Goal: Transaction & Acquisition: Book appointment/travel/reservation

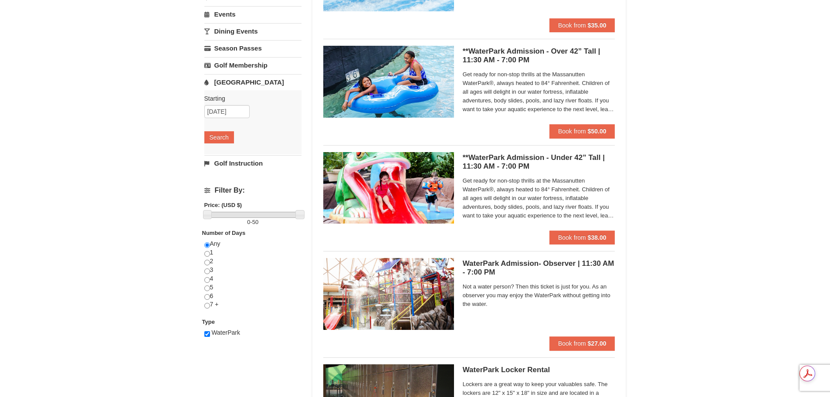
scroll to position [87, 0]
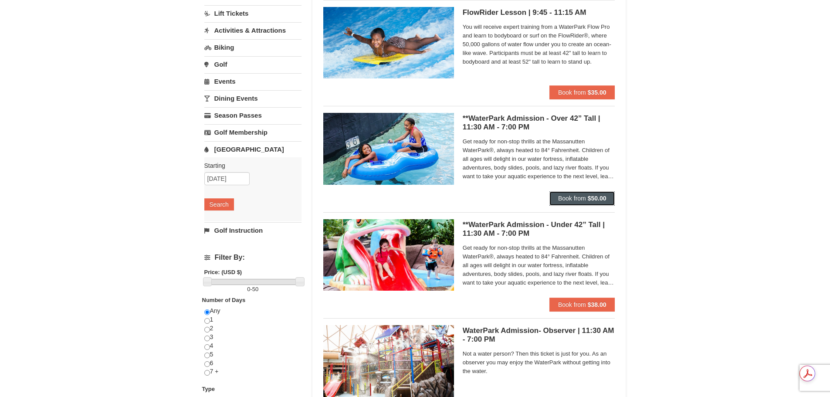
click at [604, 196] on strong "$50.00" at bounding box center [597, 198] width 19 height 7
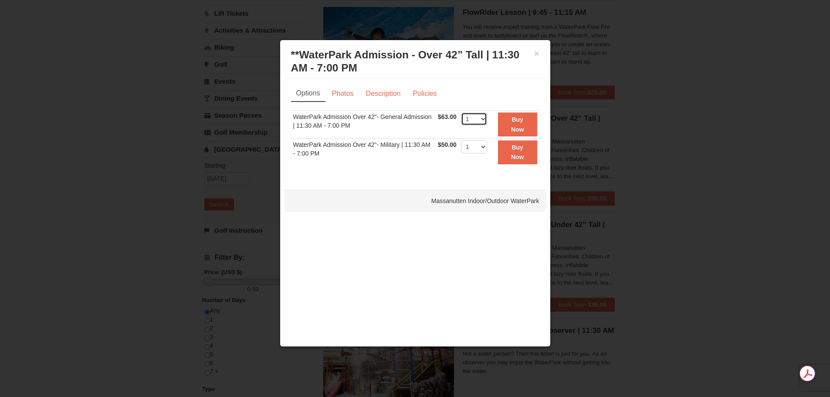
click at [482, 115] on select "1 2 3 4 5 6 7 8 9 10 11 12 13 14 15 16 17 18 19 20 21 22" at bounding box center [474, 118] width 26 height 13
select select "2"
click at [461, 112] on select "1 2 3 4 5 6 7 8 9 10 11 12 13 14 15 16 17 18 19 20 21 22" at bounding box center [474, 118] width 26 height 13
click at [514, 121] on strong "Buy Now" at bounding box center [517, 124] width 13 height 17
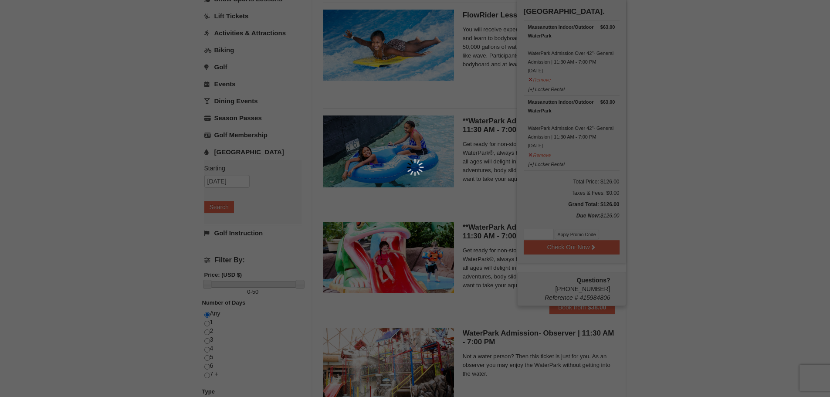
scroll to position [3, 0]
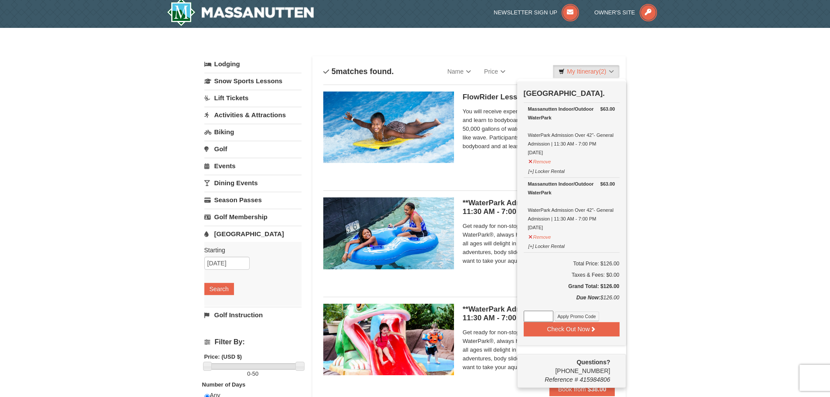
click at [665, 190] on div "× Categories List Filter My Itinerary (2) Check Out Now Water Park Pass. $63.00…" at bounding box center [415, 333] width 830 height 611
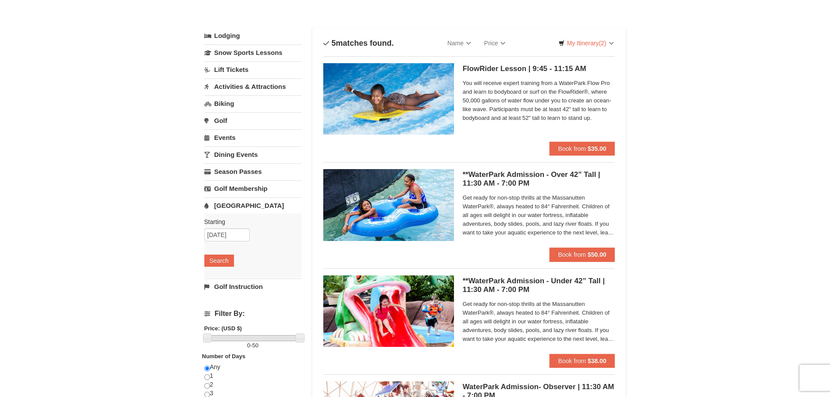
scroll to position [46, 0]
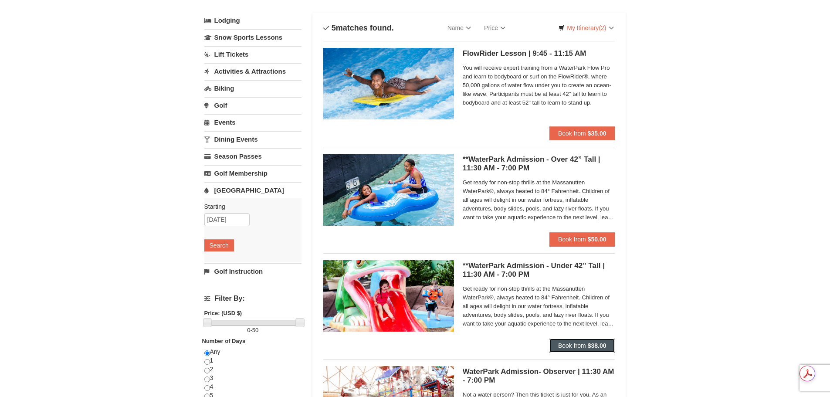
click at [591, 344] on strong "$38.00" at bounding box center [597, 345] width 19 height 7
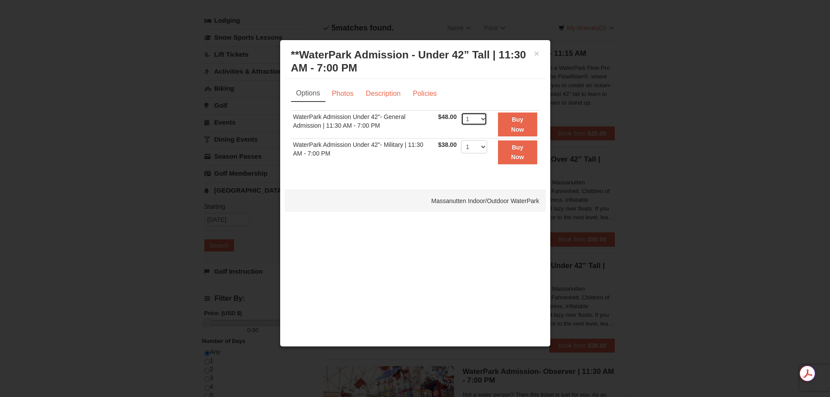
click at [485, 119] on select "1 2 3 4 5 6 7 8 9 10 11 12 13 14 15 16 17 18 19 20 21 22" at bounding box center [474, 118] width 26 height 13
click at [461, 112] on select "1 2 3 4 5 6 7 8 9 10 11 12 13 14 15 16 17 18 19 20 21 22" at bounding box center [474, 118] width 26 height 13
click at [509, 127] on button "Buy Now" at bounding box center [517, 124] width 39 height 24
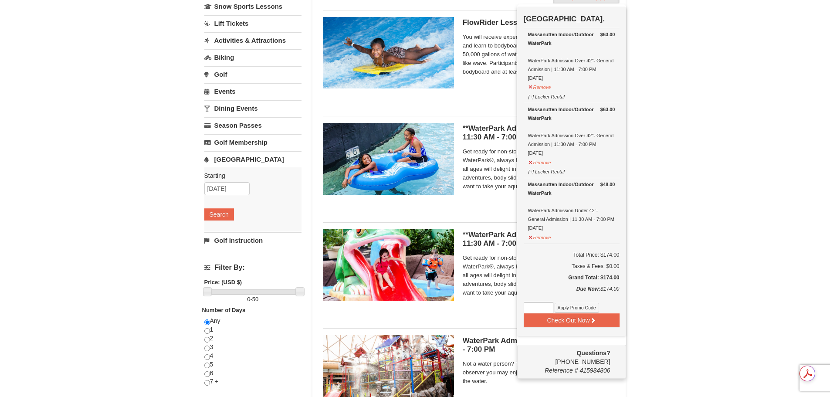
scroll to position [174, 0]
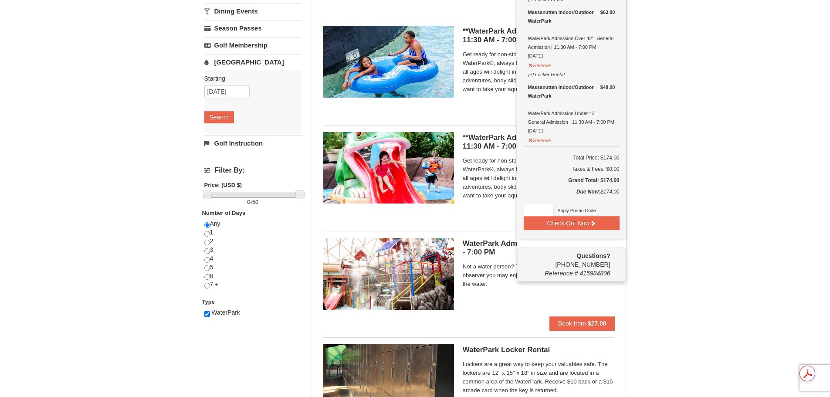
click at [787, 229] on div "× Categories List Filter My Itinerary (3) Check Out Now Water Park Pass. $63.00…" at bounding box center [415, 161] width 830 height 611
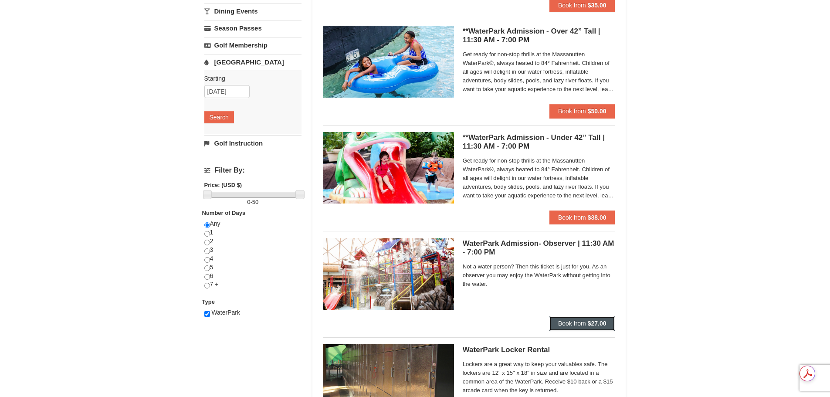
click at [602, 321] on strong "$27.00" at bounding box center [597, 323] width 19 height 7
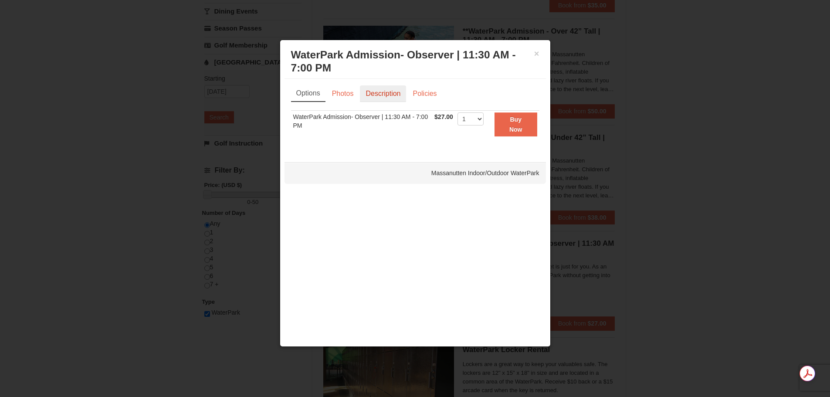
click at [394, 94] on link "Description" at bounding box center [383, 93] width 46 height 17
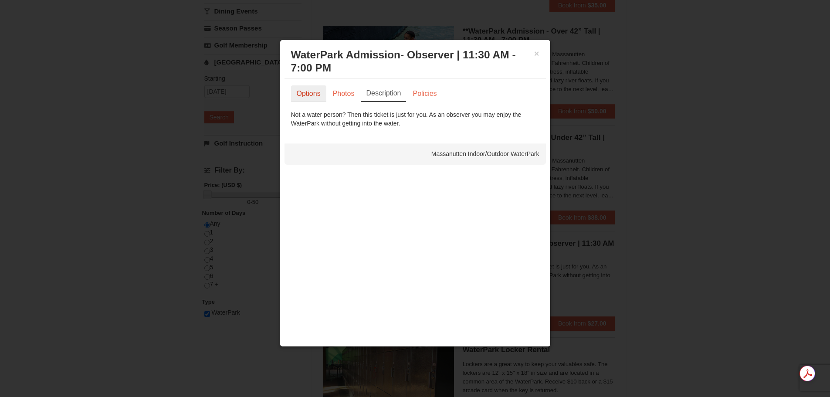
click at [304, 92] on link "Options" at bounding box center [308, 93] width 35 height 17
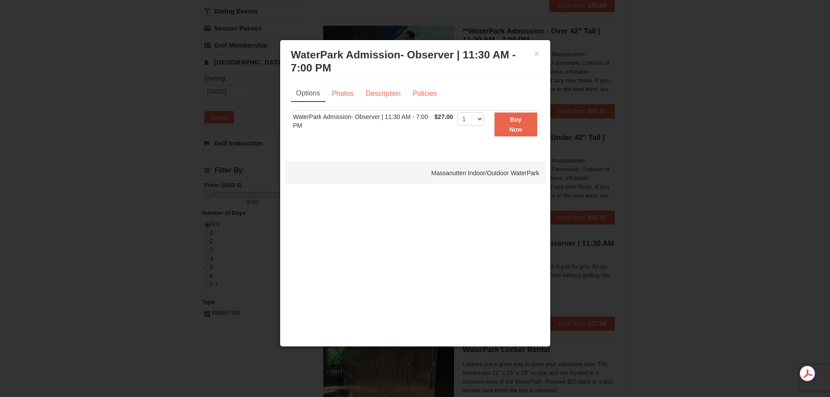
click at [540, 54] on div "× WaterPark Admission- Observer | 11:30 AM - 7:00 PM Massanutten Indoor/Outdoor…" at bounding box center [415, 61] width 261 height 34
click at [539, 51] on button "×" at bounding box center [536, 53] width 5 height 9
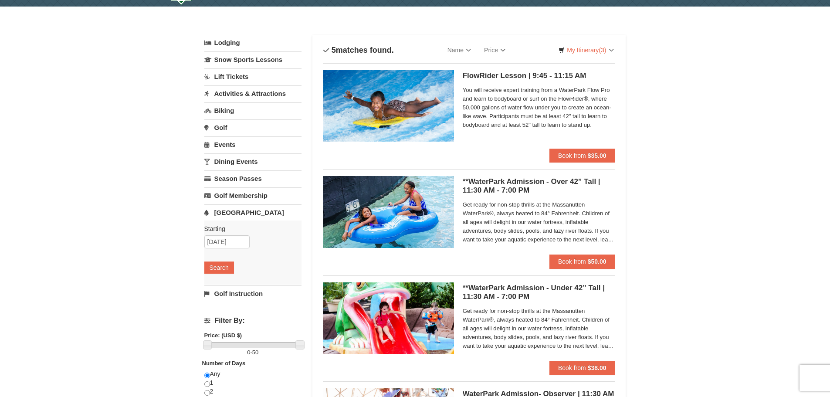
scroll to position [44, 0]
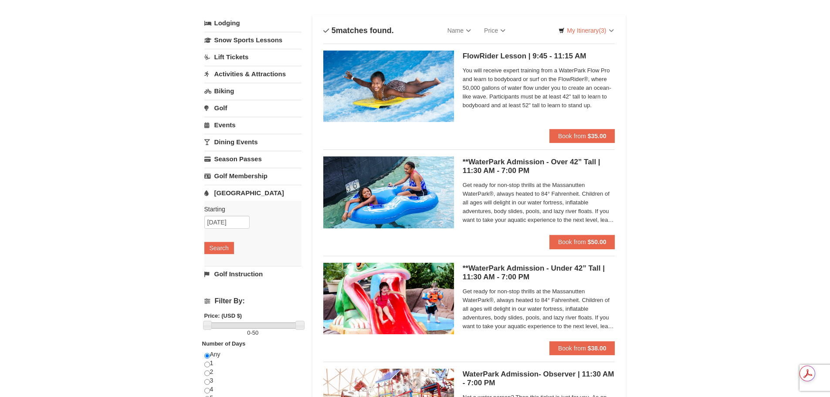
click at [244, 189] on link "Water Park" at bounding box center [252, 193] width 97 height 16
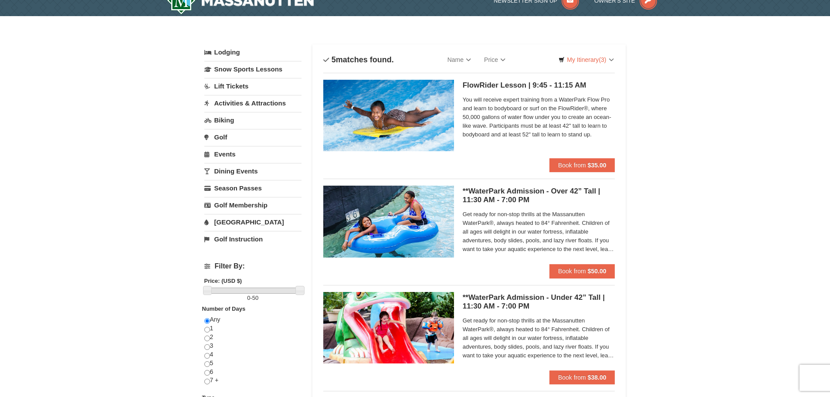
scroll to position [0, 0]
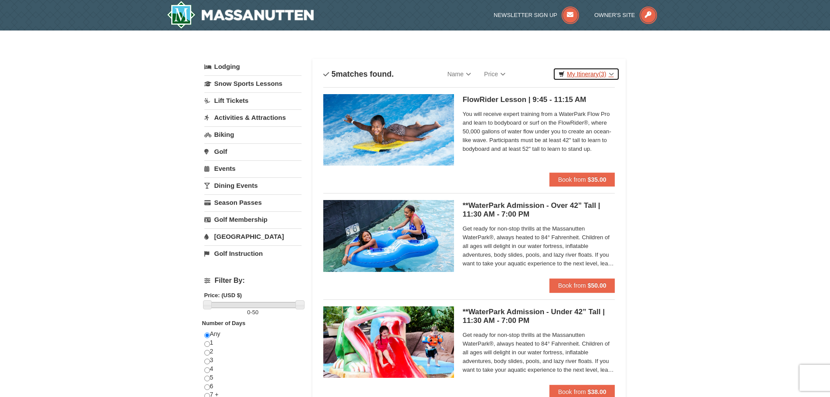
click at [578, 70] on link "My Itinerary (3)" at bounding box center [586, 74] width 66 height 13
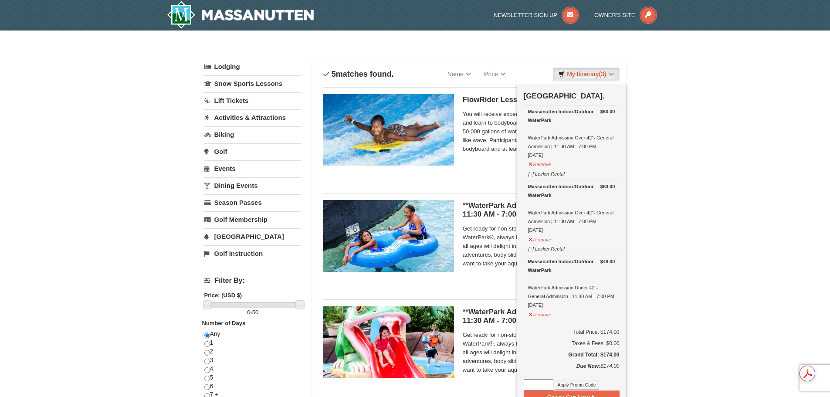
scroll to position [44, 0]
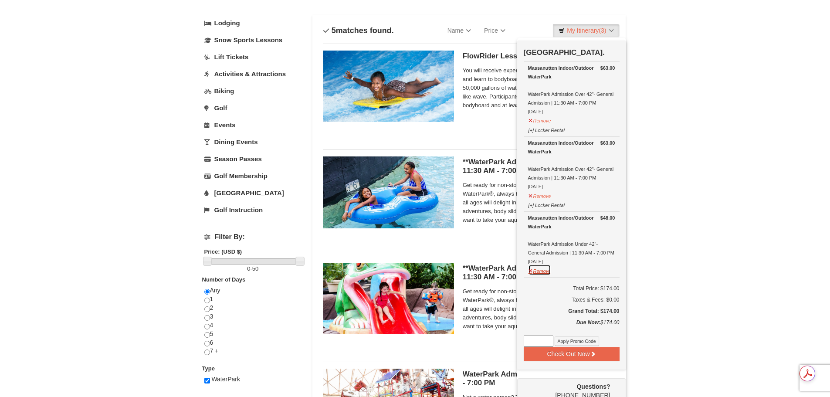
click at [545, 270] on button "Remove" at bounding box center [540, 270] width 24 height 11
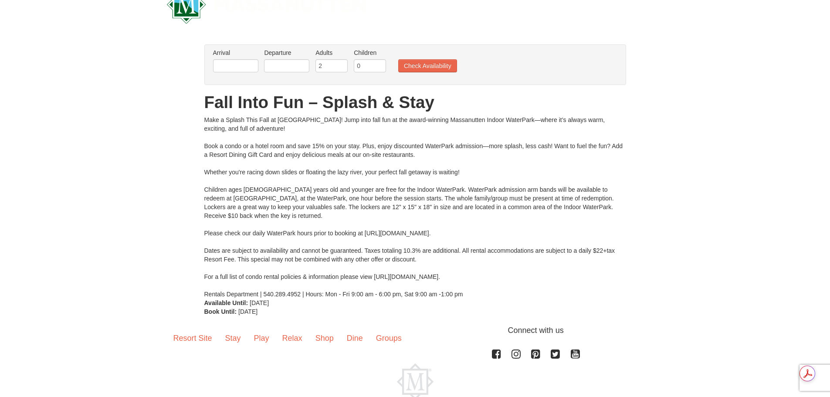
scroll to position [27, 0]
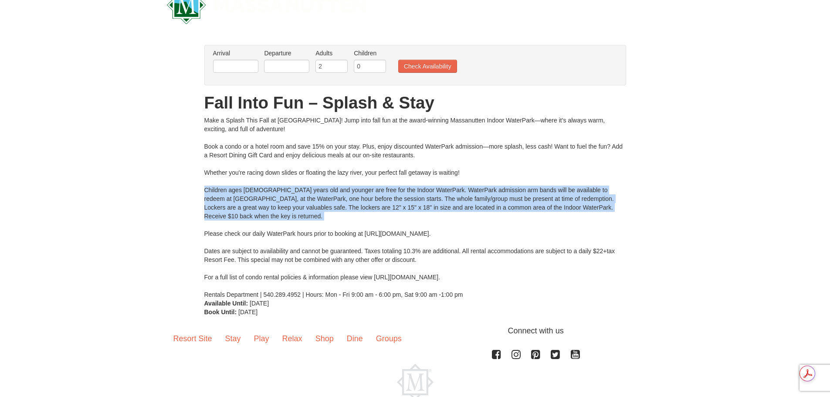
drag, startPoint x: 206, startPoint y: 190, endPoint x: 533, endPoint y: 221, distance: 329.2
click at [533, 221] on div "Make a Splash This Fall at [GEOGRAPHIC_DATA]! Jump into fall fun at the award-w…" at bounding box center [415, 207] width 422 height 183
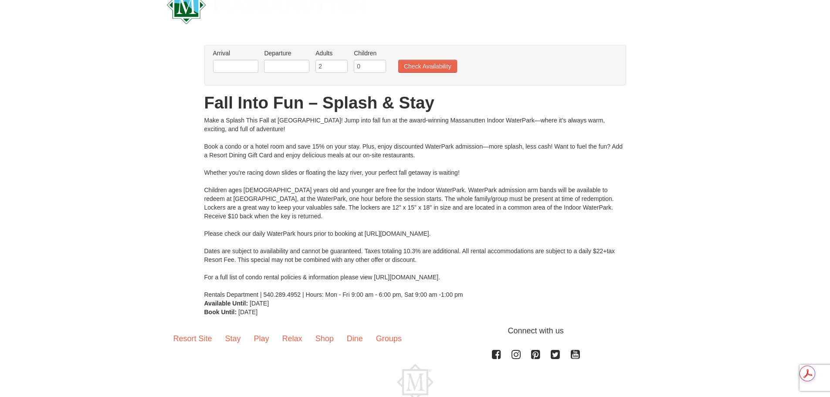
click at [734, 184] on div "× From: To: Adults: 2 Children: 0 Change Arrival Please format dates MM/DD/YYYY…" at bounding box center [415, 180] width 830 height 289
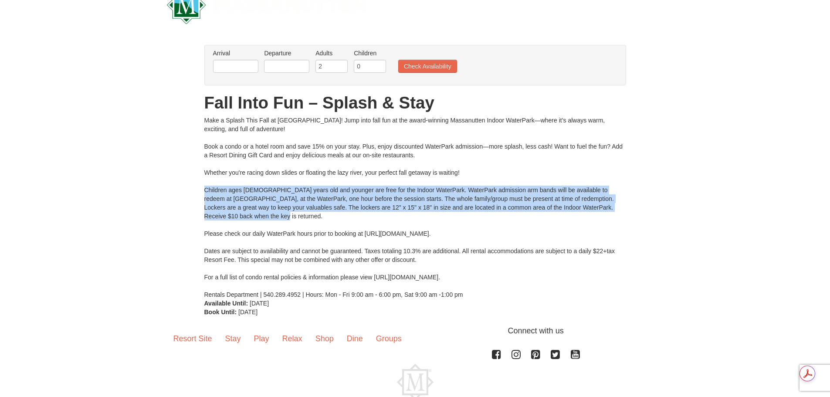
drag, startPoint x: 208, startPoint y: 190, endPoint x: 253, endPoint y: 219, distance: 53.7
click at [253, 219] on div "× From: To: Adults: 2 Children: 0 Change Arrival Please format dates MM/DD/YYYY…" at bounding box center [415, 181] width 439 height 272
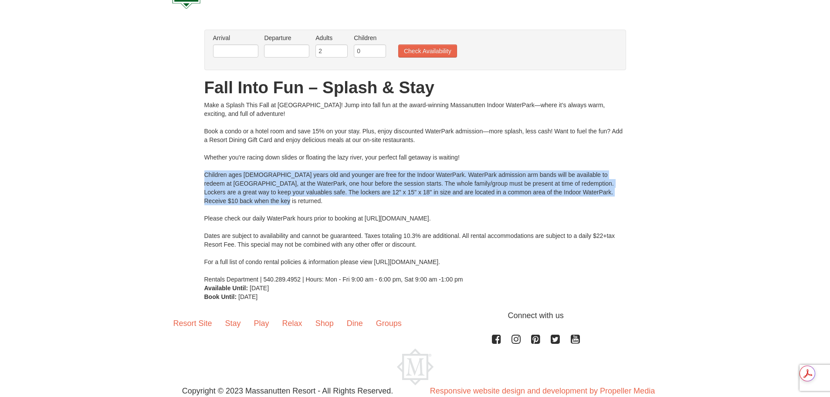
scroll to position [70, 0]
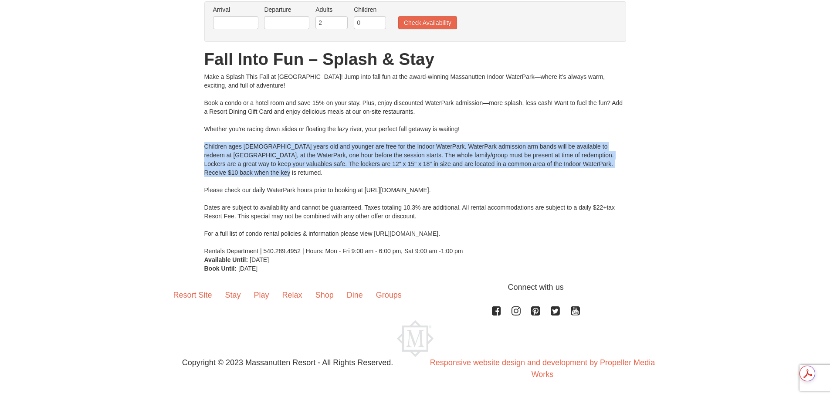
click at [276, 173] on div "Make a Splash This Fall at [GEOGRAPHIC_DATA]! Jump into fall fun at the award-w…" at bounding box center [415, 163] width 422 height 183
